Goal: Find specific page/section: Find specific page/section

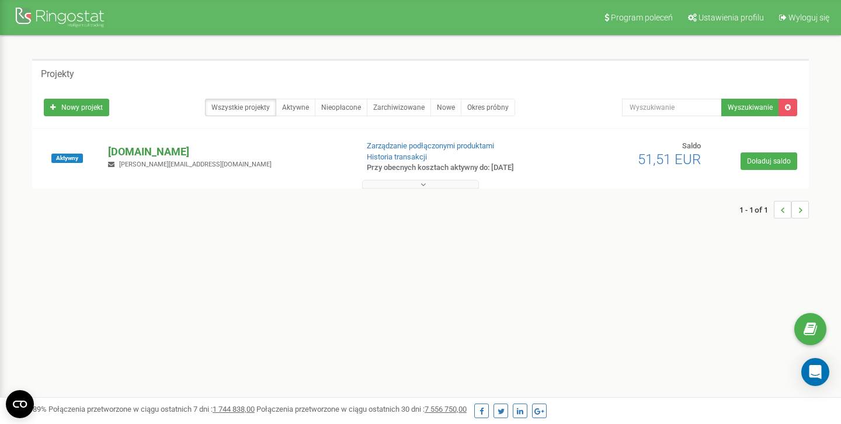
click at [176, 154] on p "[DOMAIN_NAME]" at bounding box center [227, 151] width 239 height 15
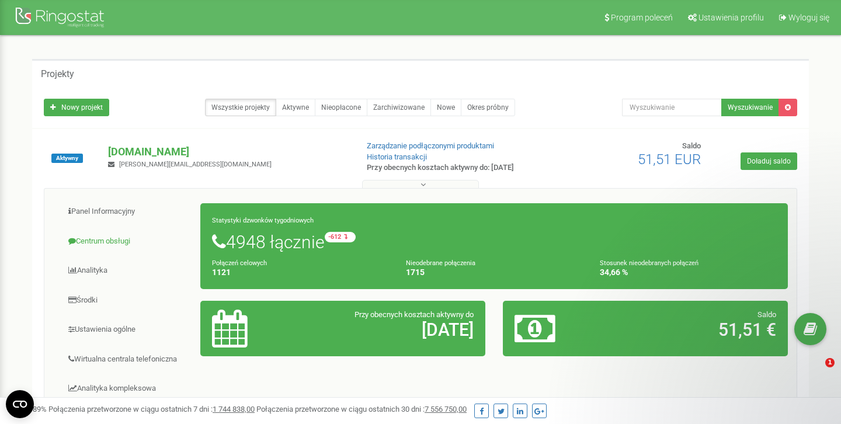
click at [115, 238] on link "Centrum obsługi" at bounding box center [127, 241] width 148 height 29
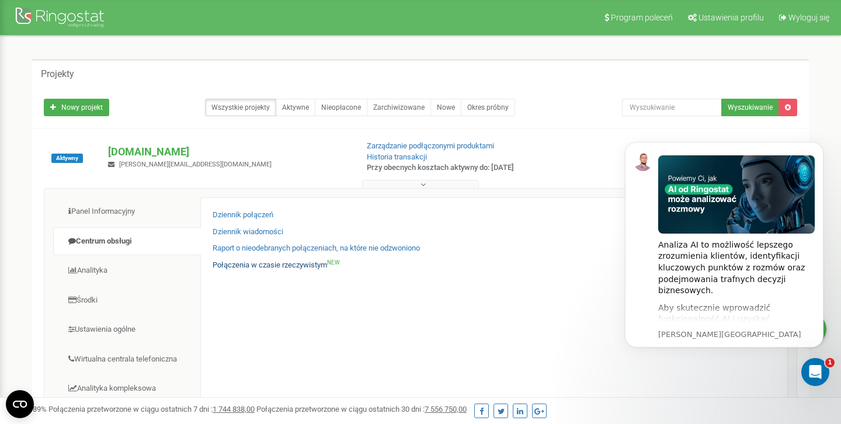
click at [229, 267] on link "Połączenia w czasie rzeczywistym NEW" at bounding box center [275, 265] width 127 height 11
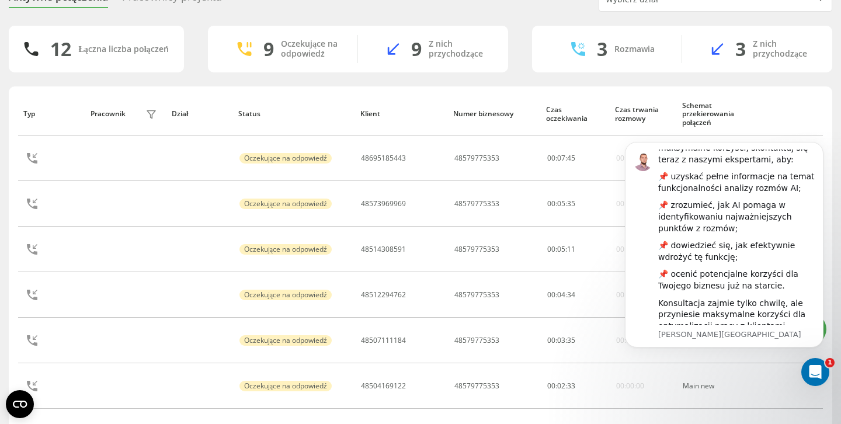
scroll to position [72, 0]
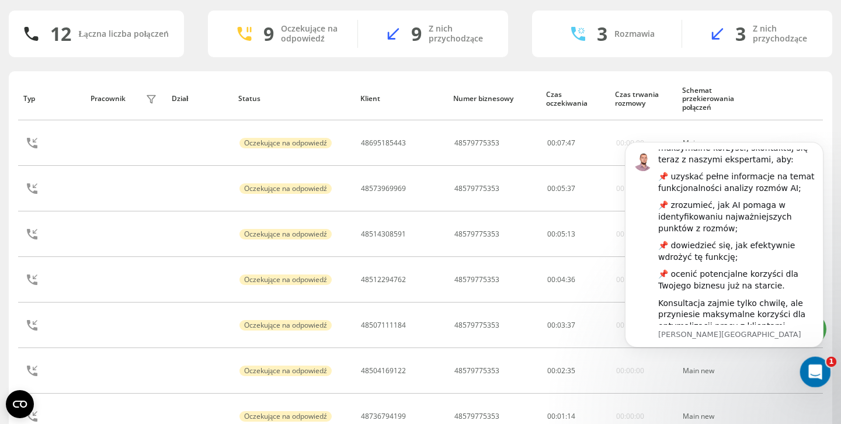
click at [818, 364] on div "Otwórz komunikator Intercom" at bounding box center [813, 370] width 39 height 39
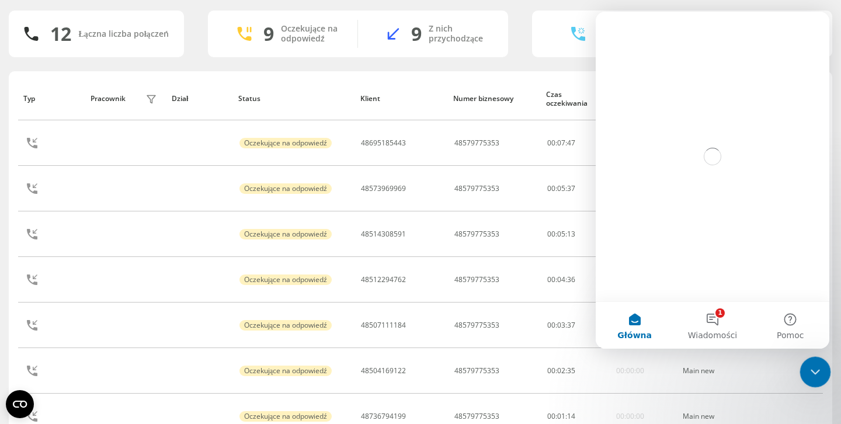
scroll to position [0, 0]
click at [818, 364] on icon "Zamknij komunikator Intercom" at bounding box center [813, 370] width 14 height 14
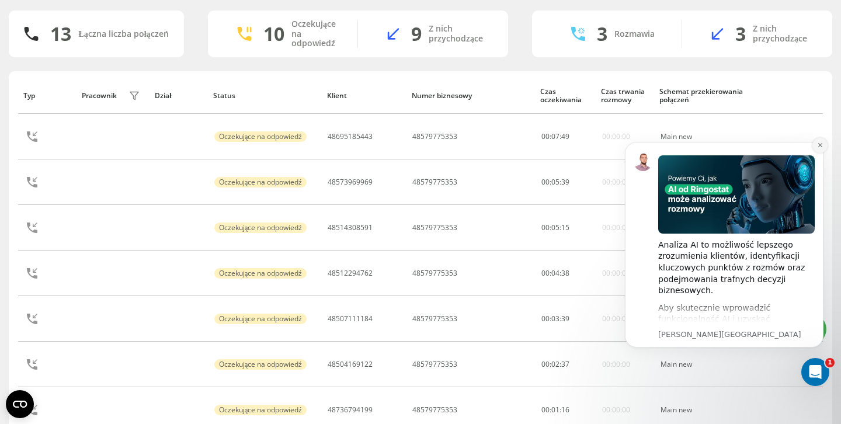
click at [820, 145] on icon "Dismiss notification" at bounding box center [820, 145] width 6 height 6
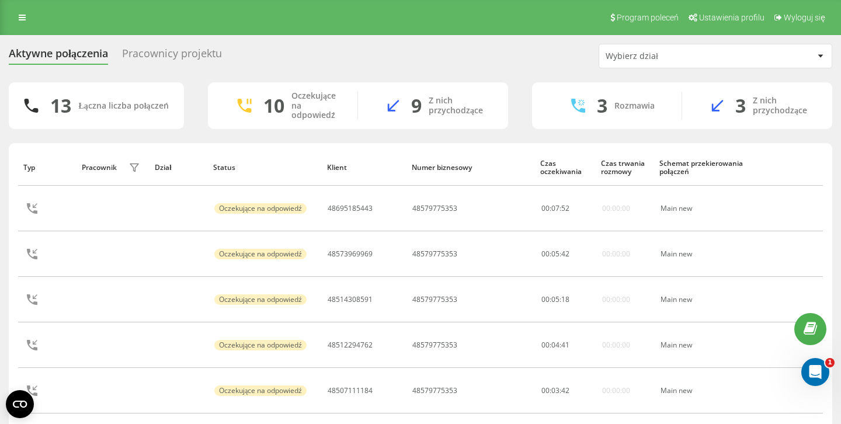
click at [170, 55] on div "Pracownicy projektu" at bounding box center [172, 56] width 100 height 18
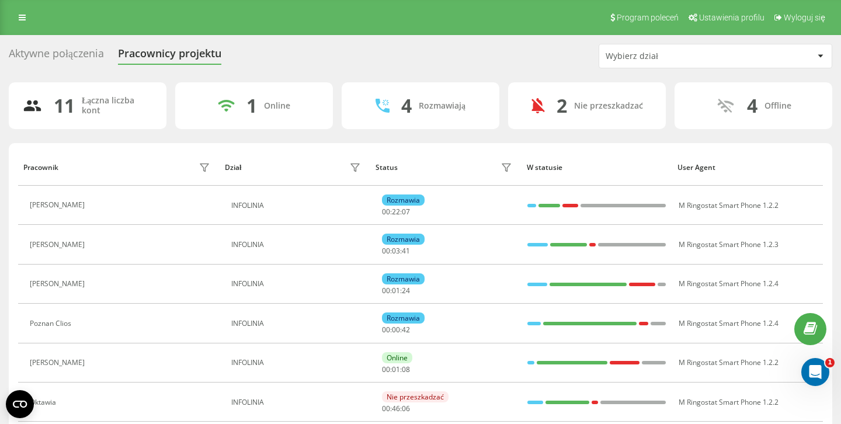
click at [79, 56] on div "Aktywne połączenia" at bounding box center [56, 56] width 95 height 18
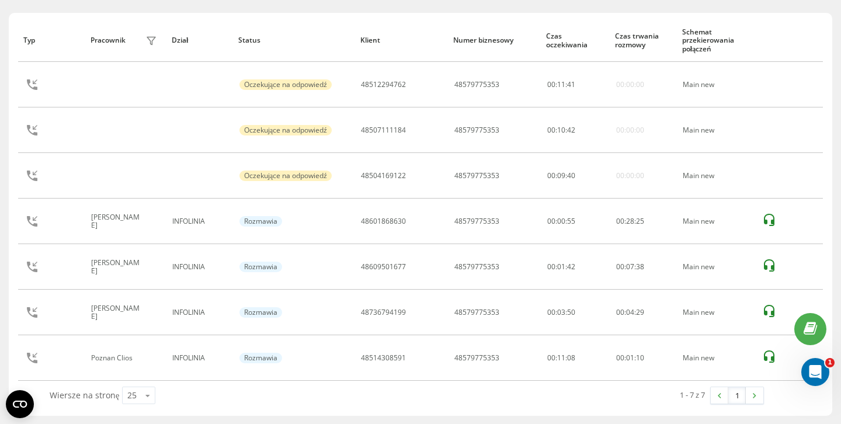
scroll to position [130, 0]
